Goal: Task Accomplishment & Management: Complete application form

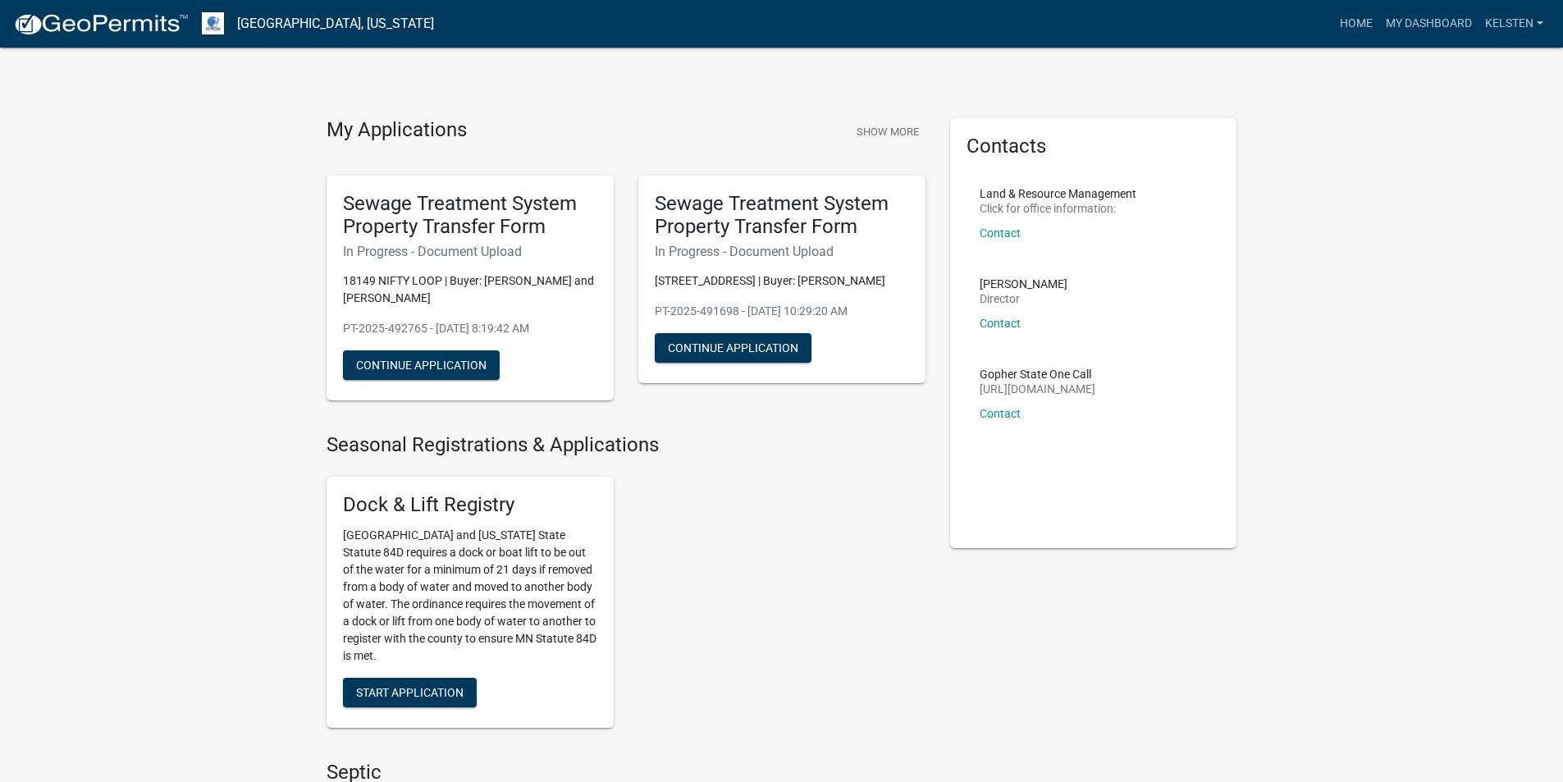
click at [439, 342] on div "Sewage Treatment System Property Transfer Form In Progress - Document Upload 18…" at bounding box center [470, 289] width 287 height 226
click at [446, 382] on div "Sewage Treatment System Property Transfer Form In Progress - Document Upload 18…" at bounding box center [470, 289] width 287 height 226
click at [441, 370] on button "Continue Application" at bounding box center [421, 365] width 157 height 30
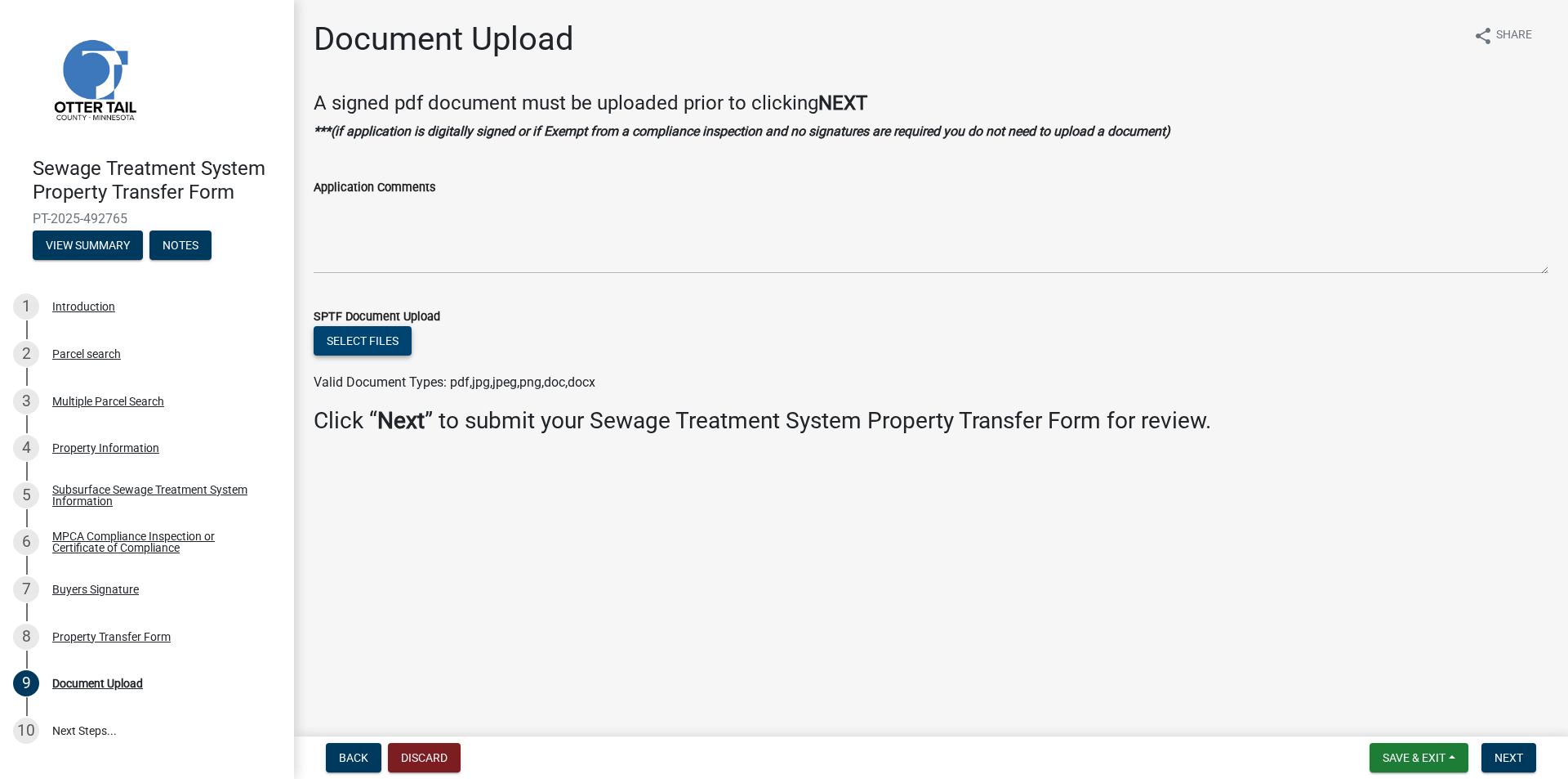
click at [348, 326] on div "Select files" at bounding box center [931, 343] width 1235 height 34
click at [83, 480] on link "5 Subsurface Sewage Treatment System Information" at bounding box center [146, 495] width 294 height 48
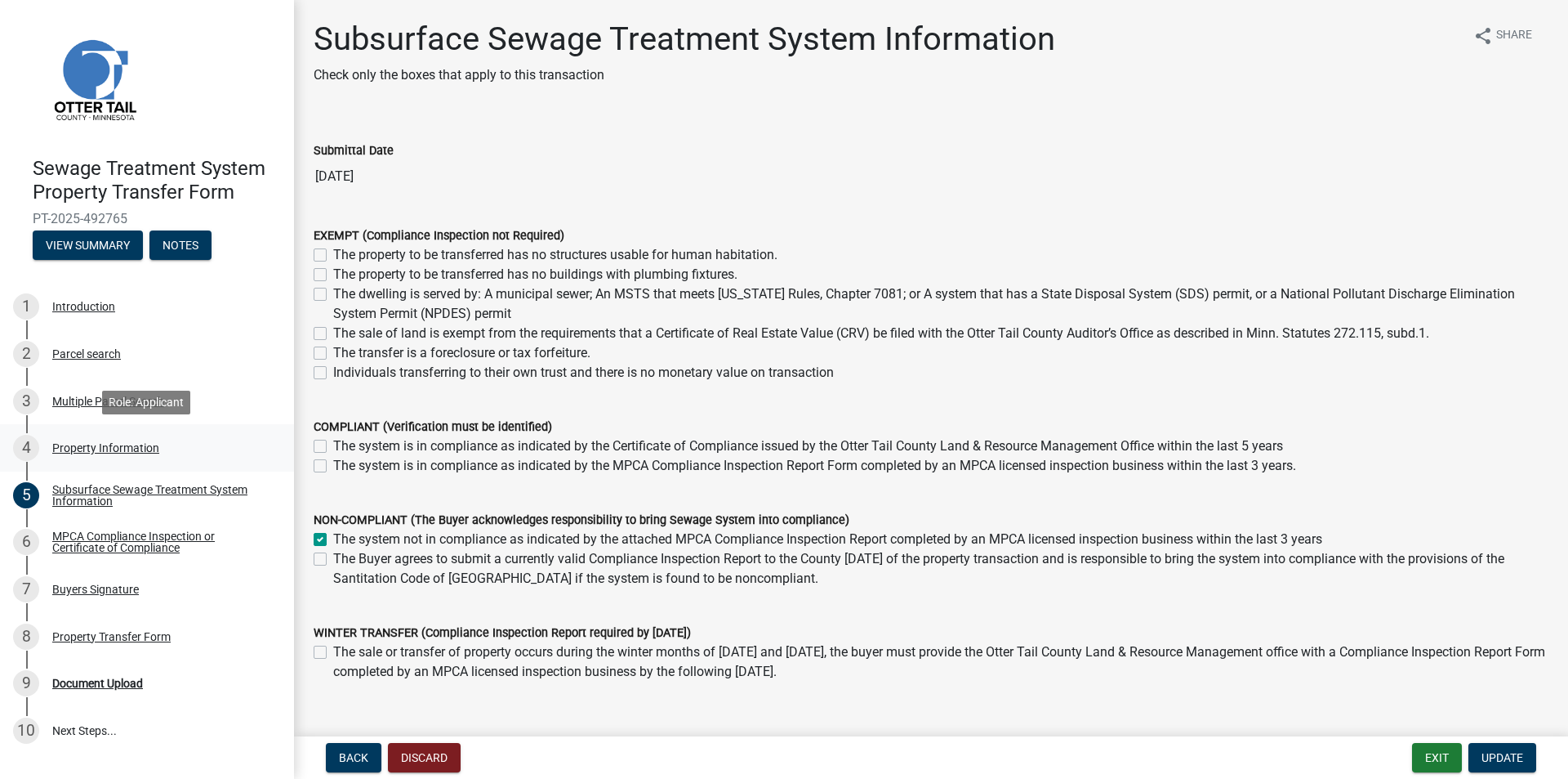
click at [119, 443] on div "Property Information" at bounding box center [106, 447] width 107 height 11
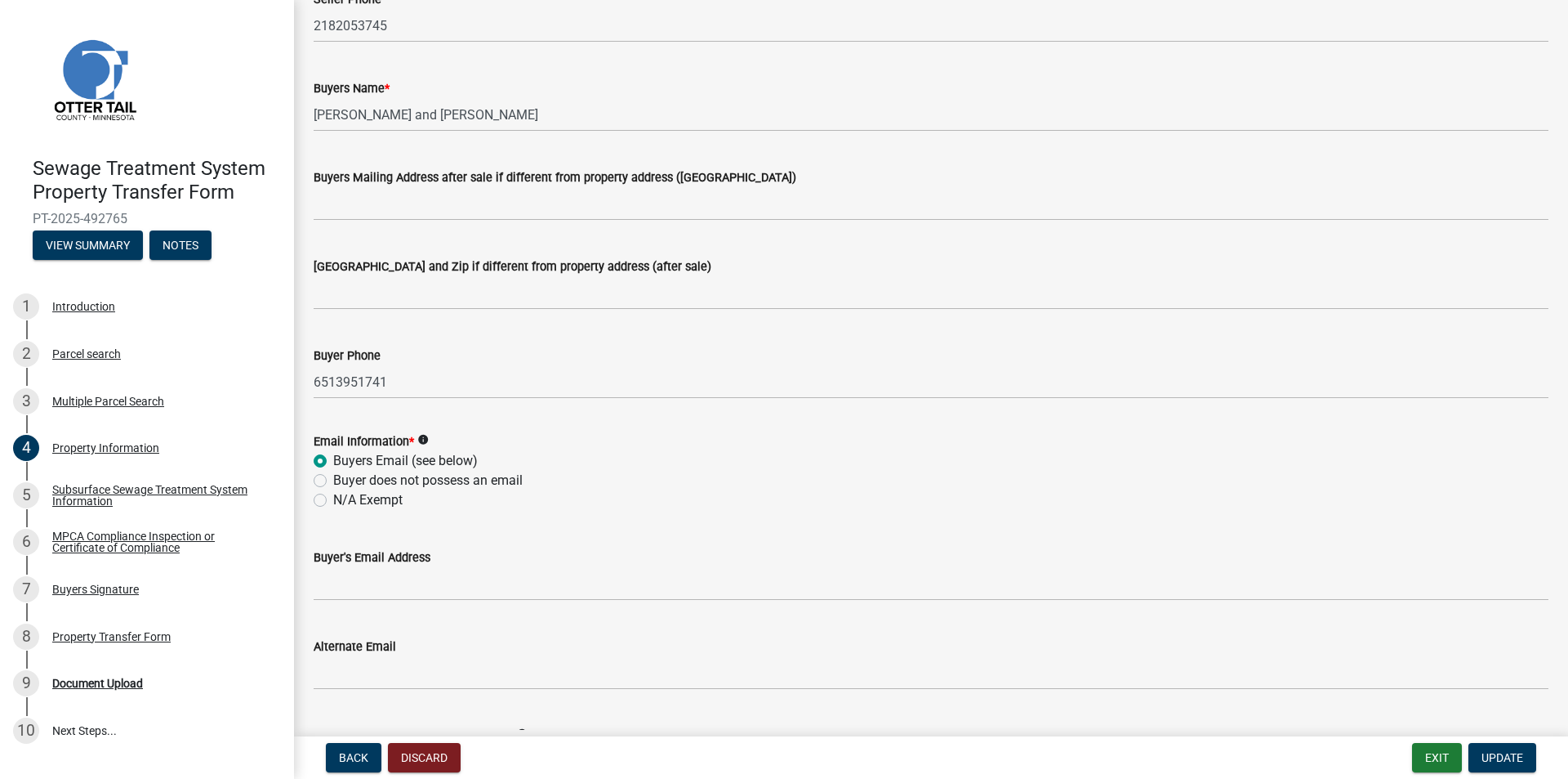
scroll to position [327, 0]
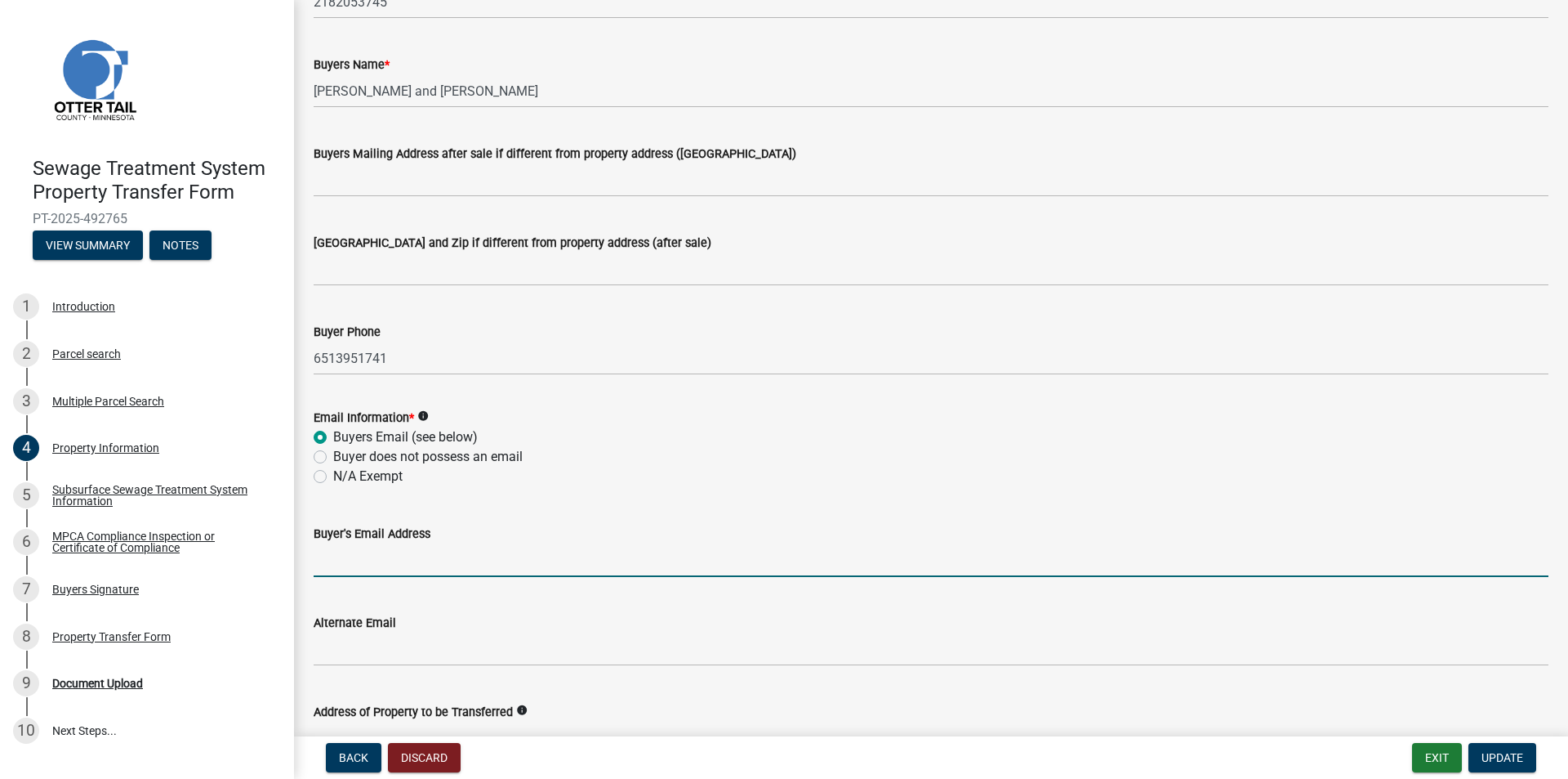
click at [363, 549] on input "Buyer's Email Address" at bounding box center [931, 561] width 1235 height 34
type input "[PERSON_NAME][EMAIL_ADDRESS][PERSON_NAME][DOMAIN_NAME]"
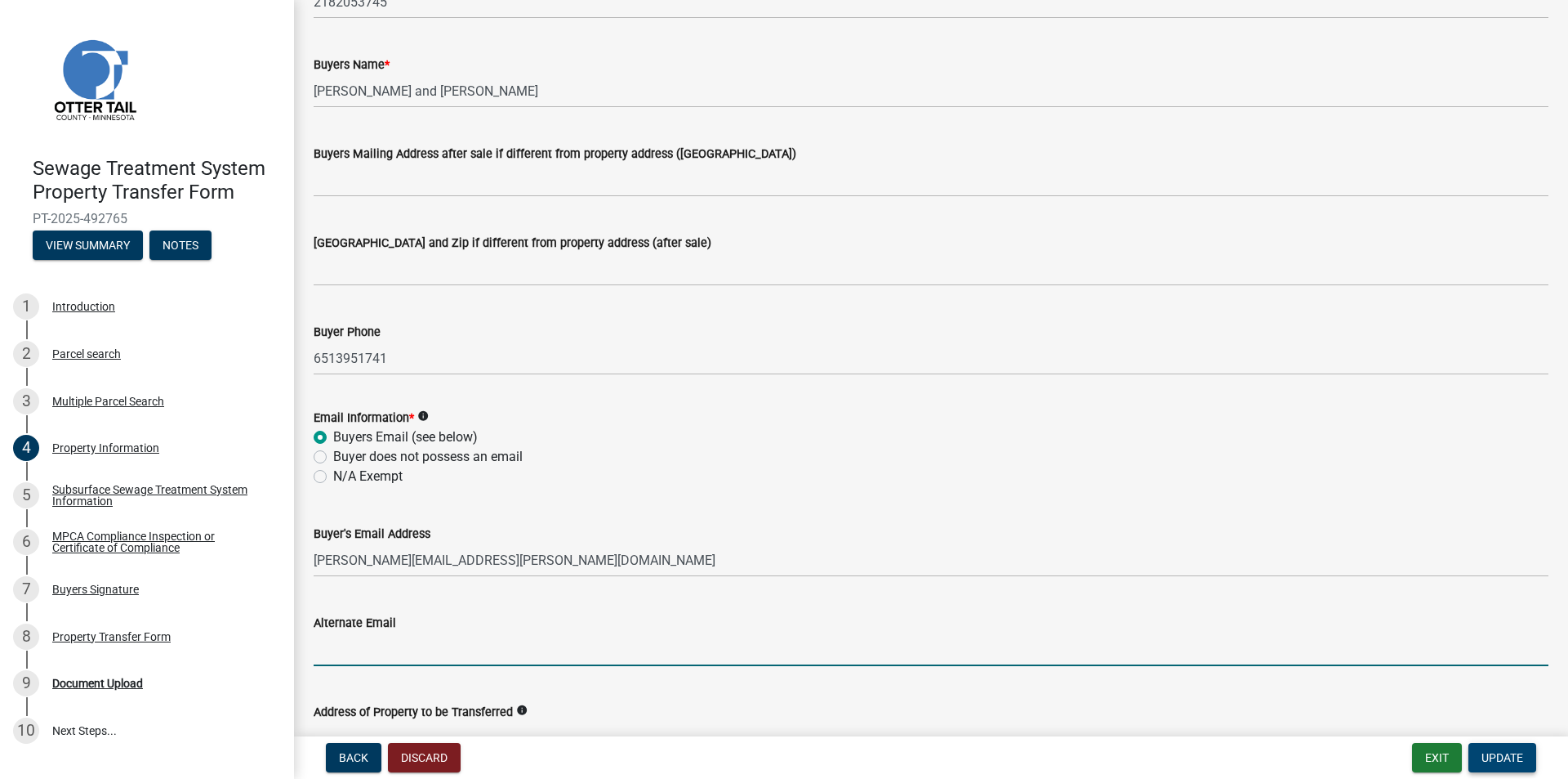
click at [1517, 767] on button "Update" at bounding box center [1502, 758] width 68 height 30
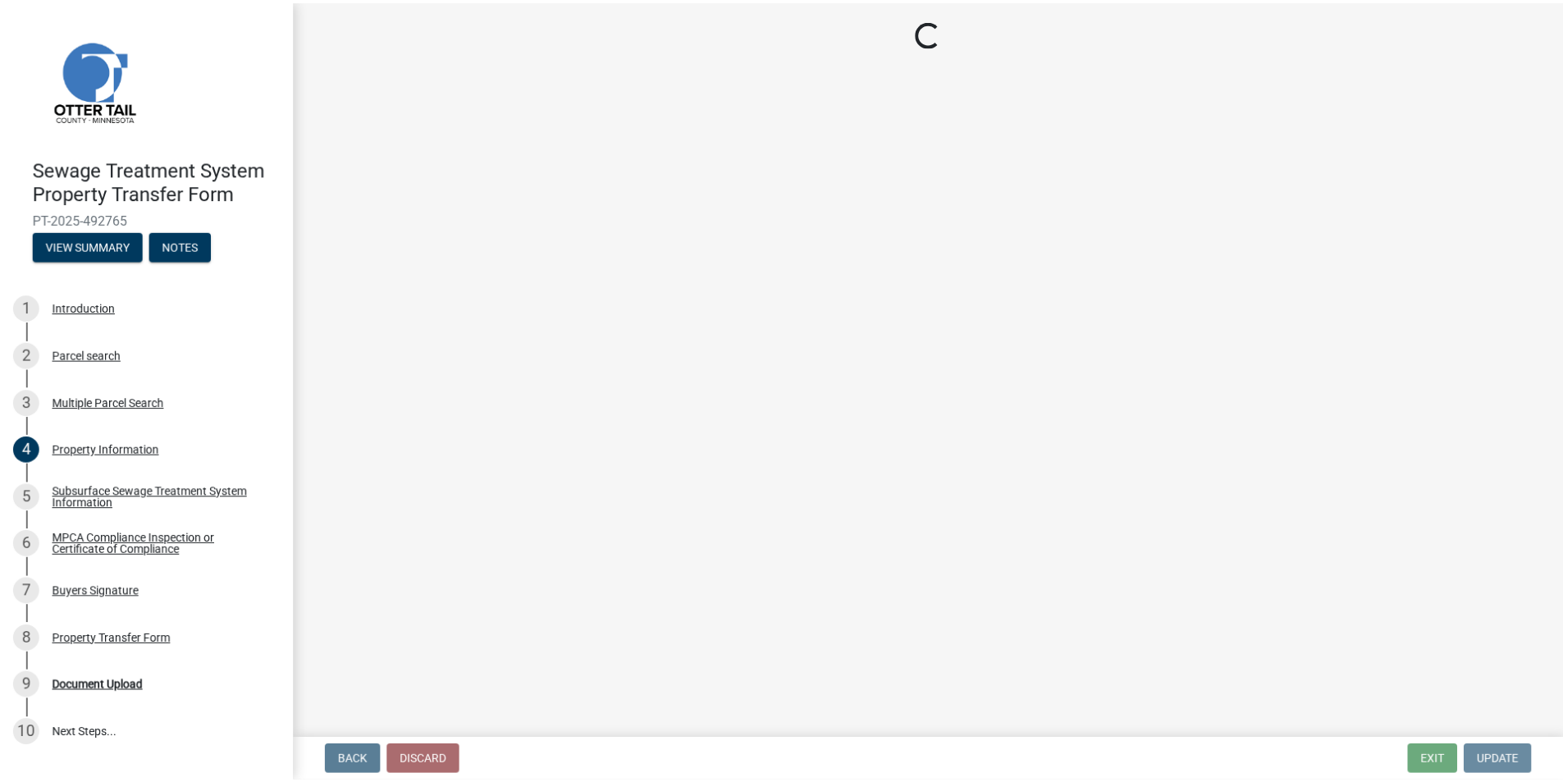
scroll to position [0, 0]
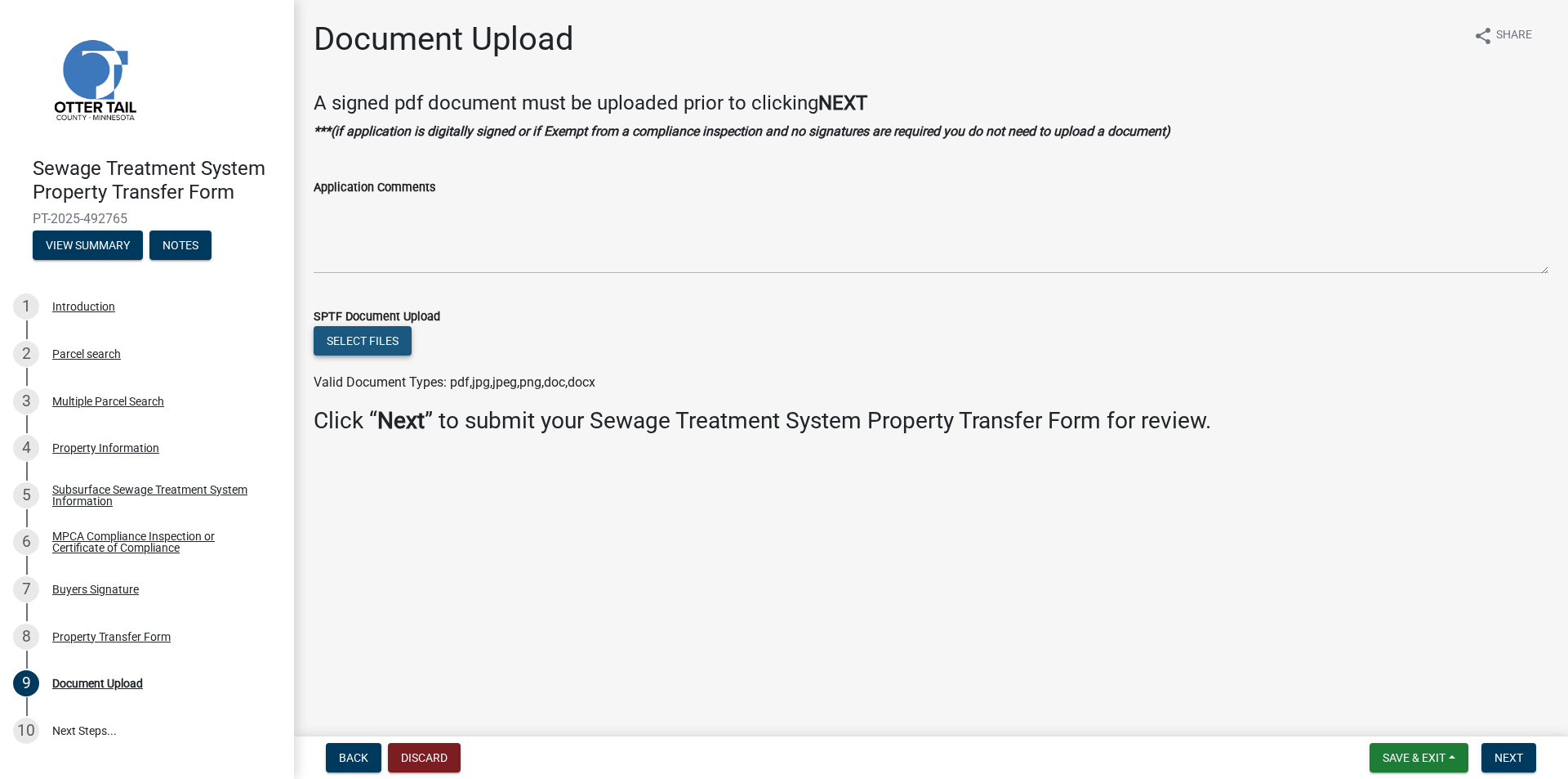
click at [380, 355] on button "Select files" at bounding box center [362, 341] width 98 height 30
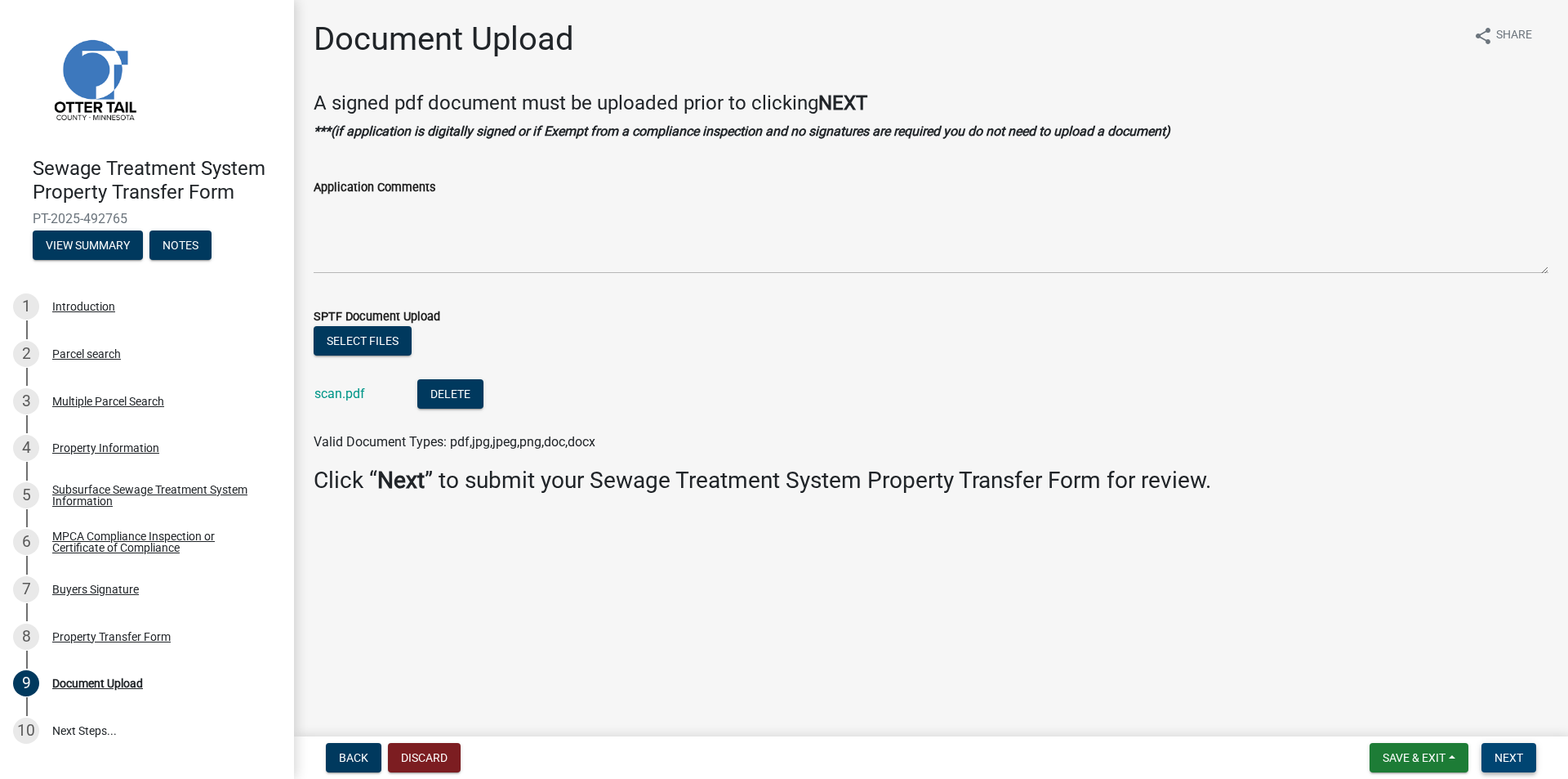
click at [1505, 762] on span "Next" at bounding box center [1509, 757] width 29 height 13
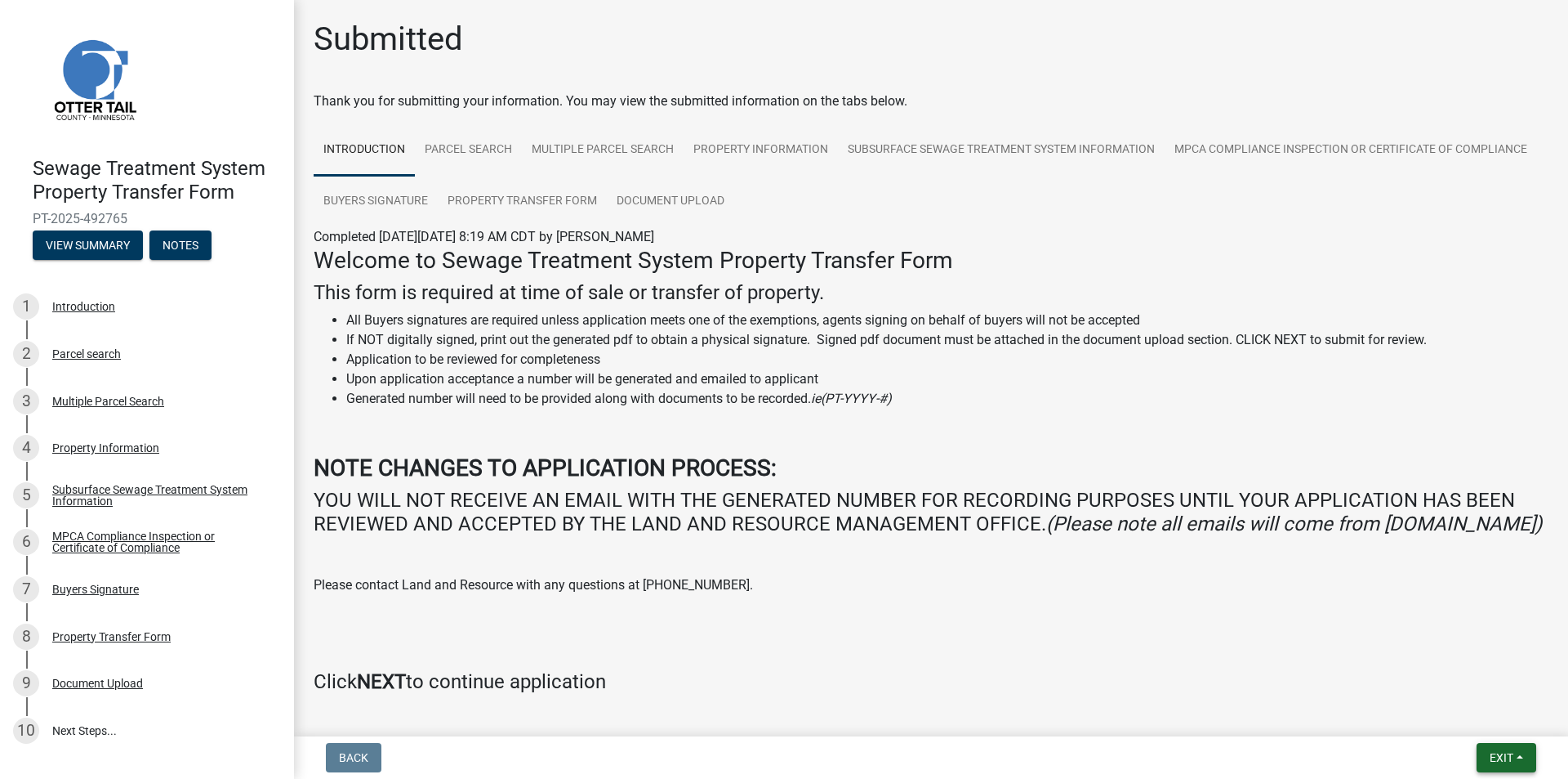
click at [1528, 763] on button "Exit" at bounding box center [1506, 758] width 60 height 30
click at [1485, 712] on button "Save & Exit" at bounding box center [1470, 714] width 130 height 39
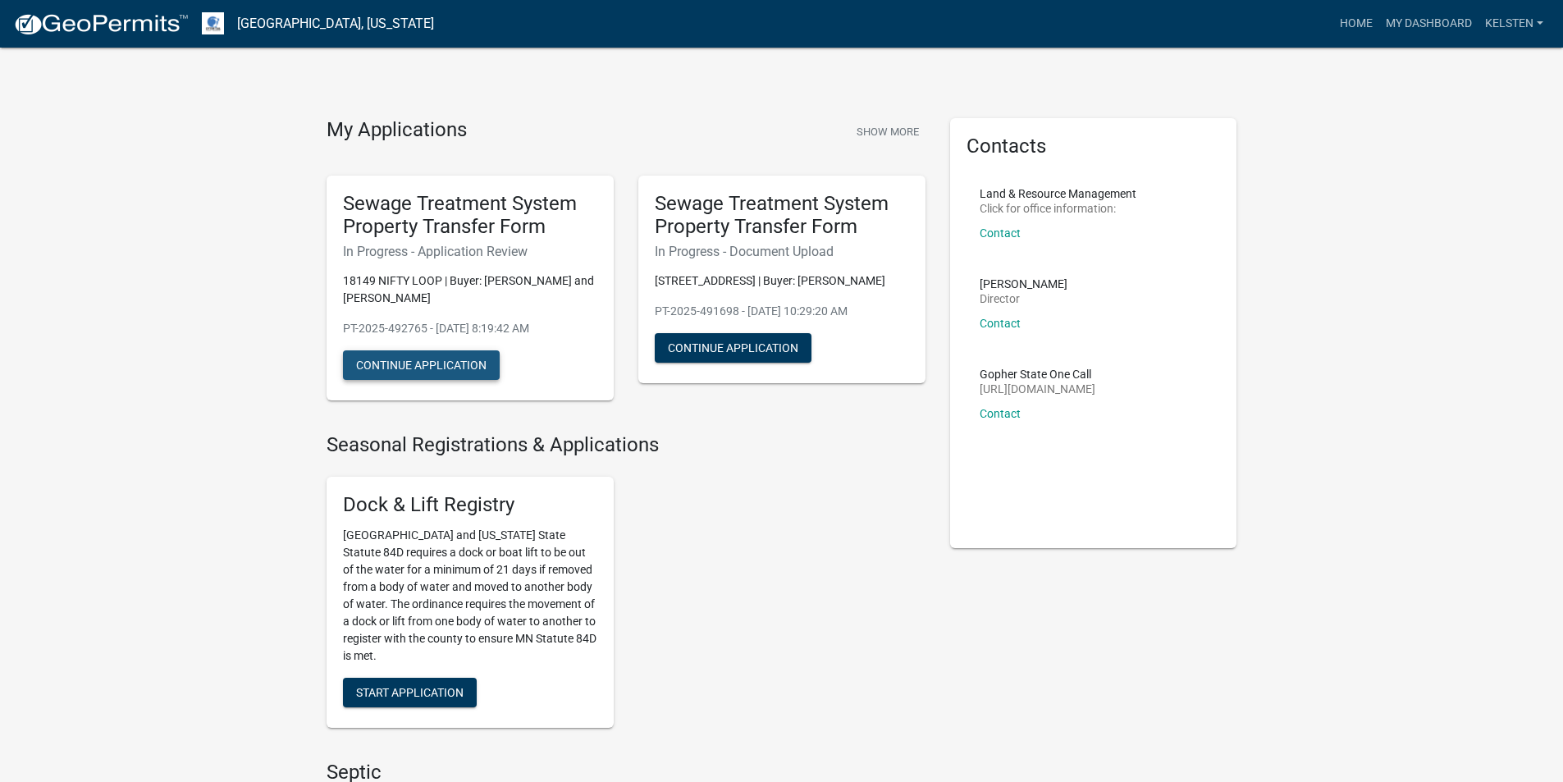
click at [452, 363] on button "Continue Application" at bounding box center [421, 365] width 157 height 30
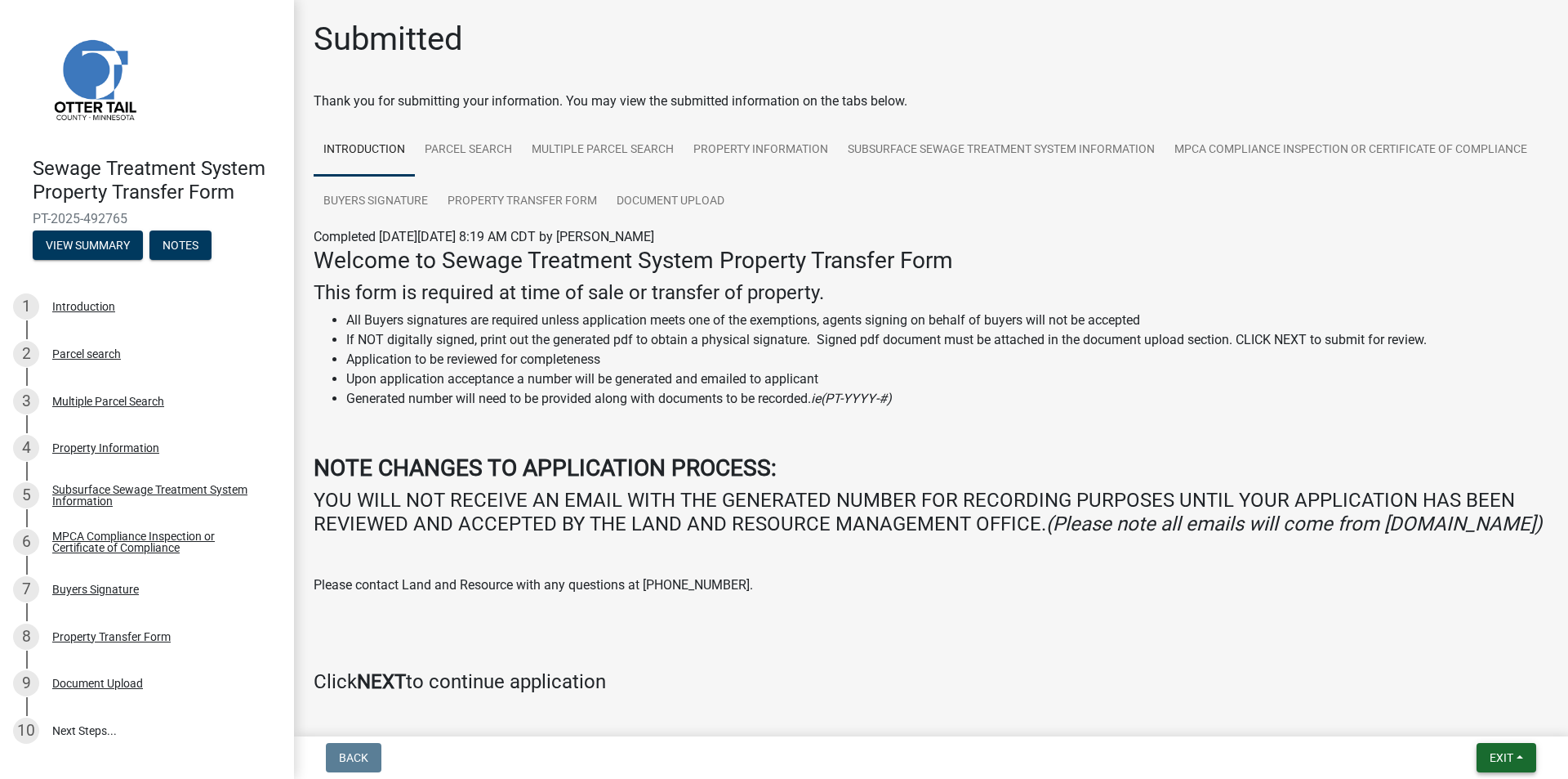
click at [1486, 758] on button "Exit" at bounding box center [1506, 758] width 60 height 30
click at [1460, 732] on button "Save & Exit" at bounding box center [1470, 714] width 130 height 39
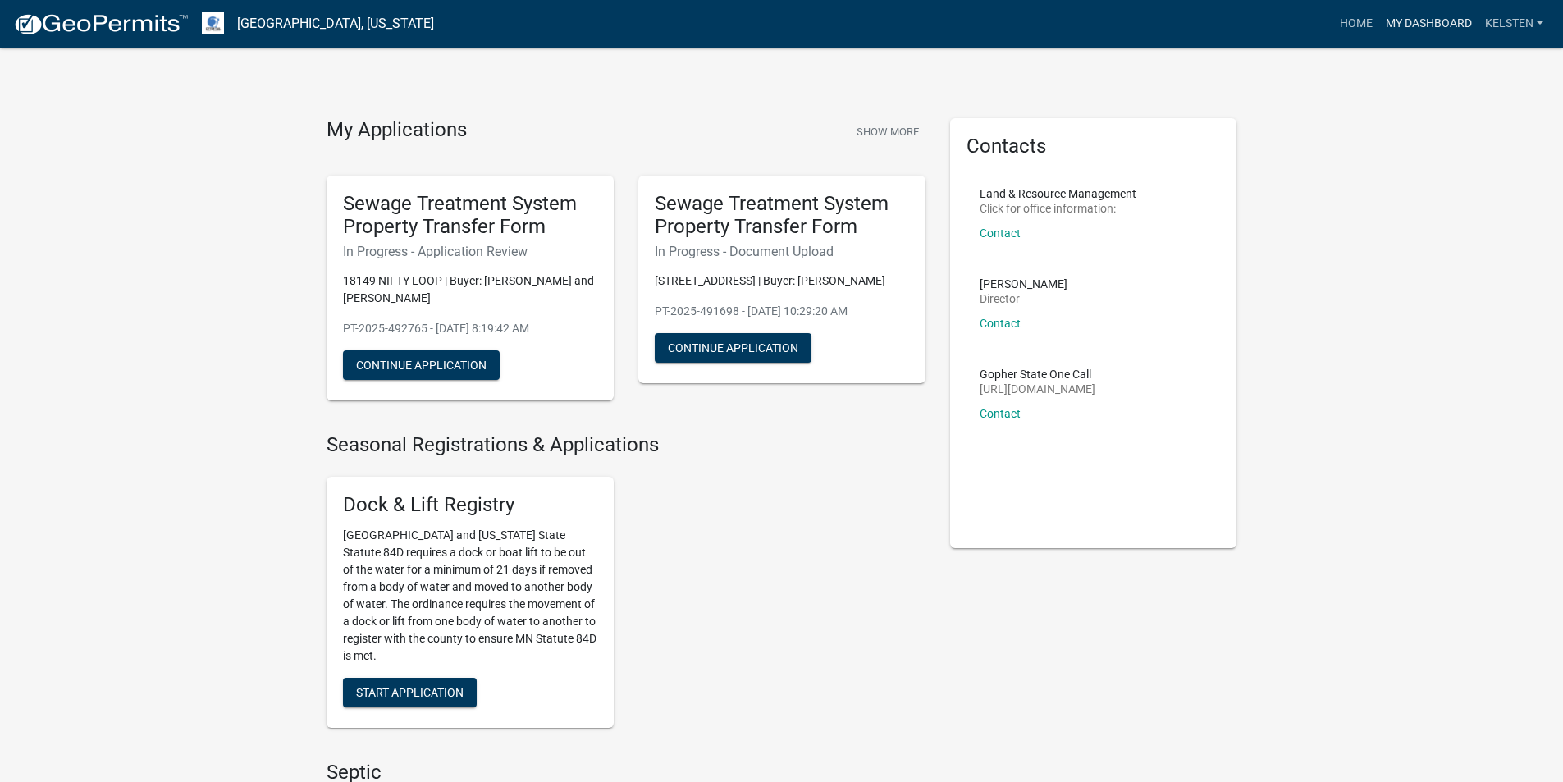
click at [1430, 21] on link "My Dashboard" at bounding box center [1428, 23] width 99 height 31
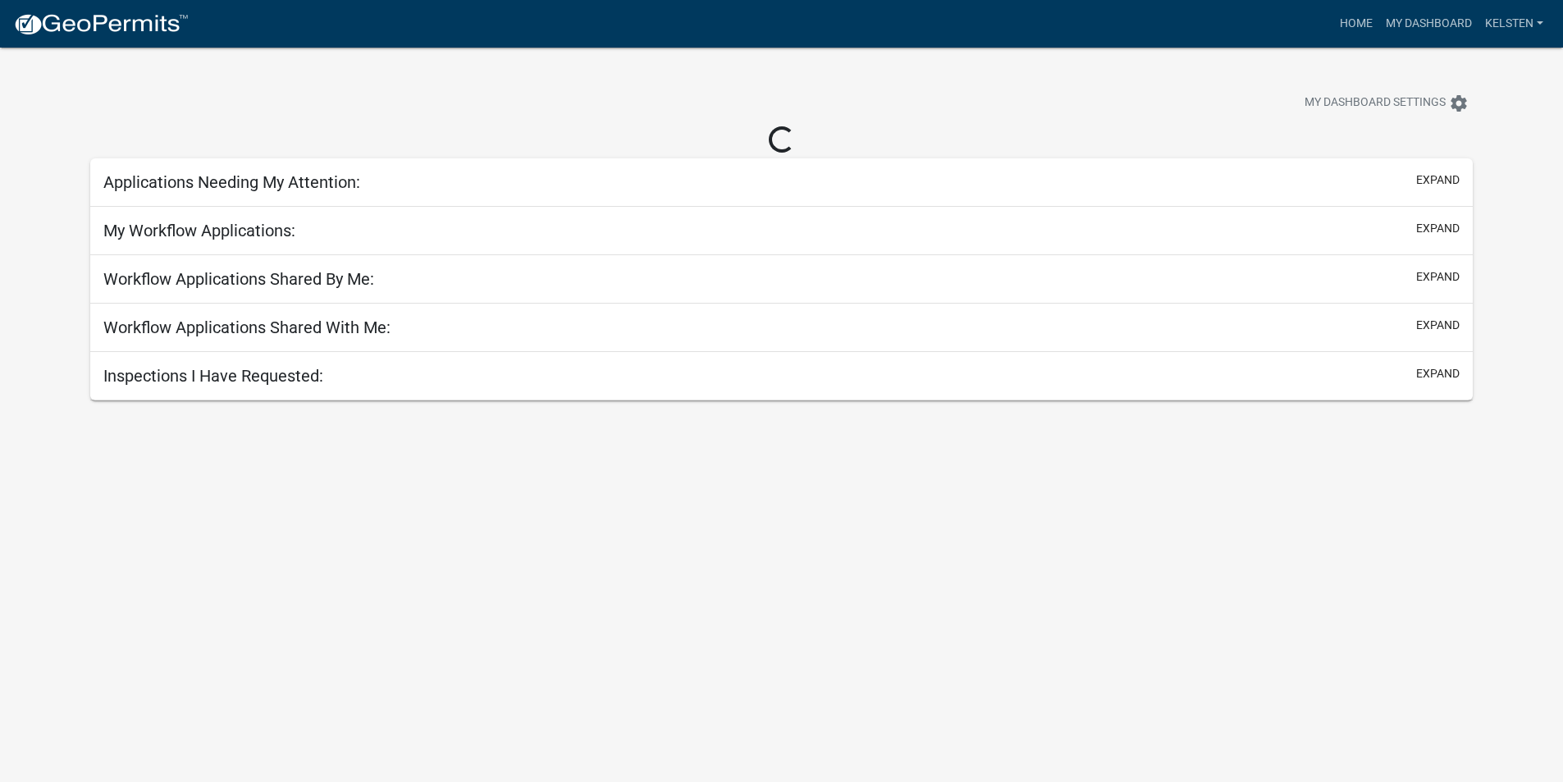
select select "3: 100"
